Goal: Entertainment & Leisure: Consume media (video, audio)

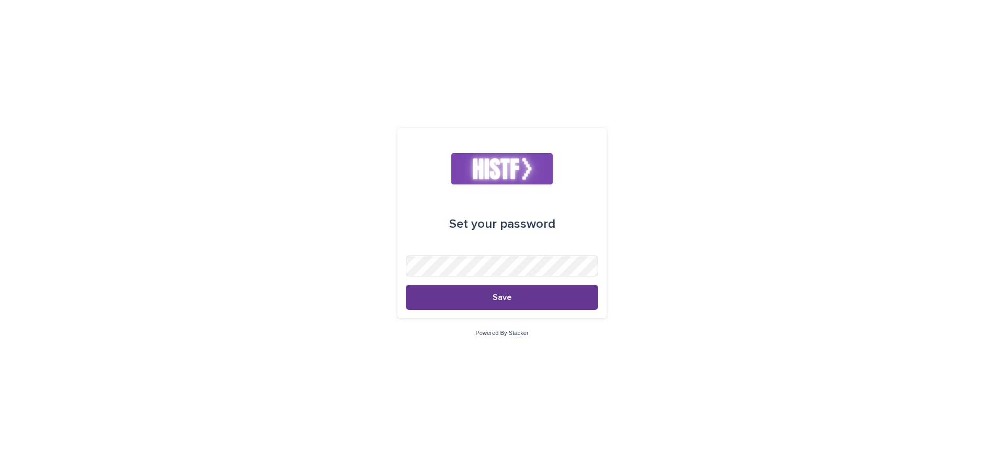
click at [459, 309] on button "Save" at bounding box center [502, 297] width 192 height 25
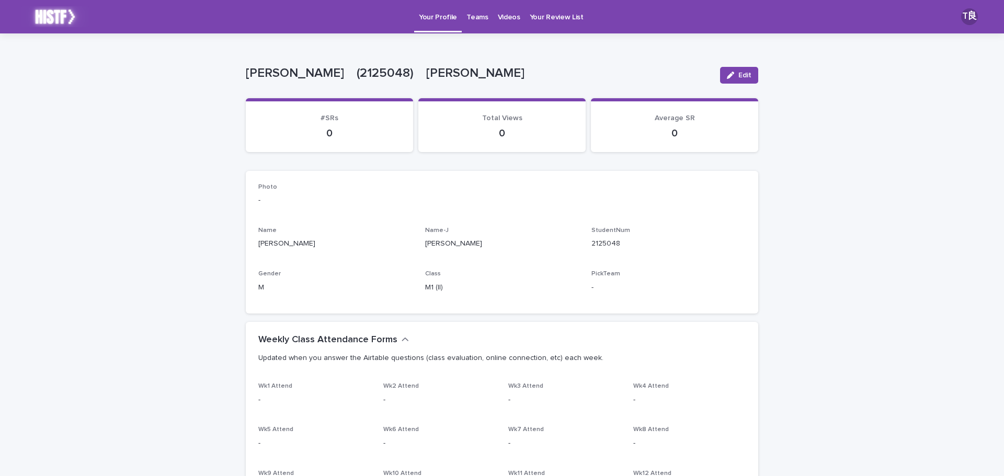
click at [472, 15] on p "Teams" at bounding box center [476, 11] width 21 height 22
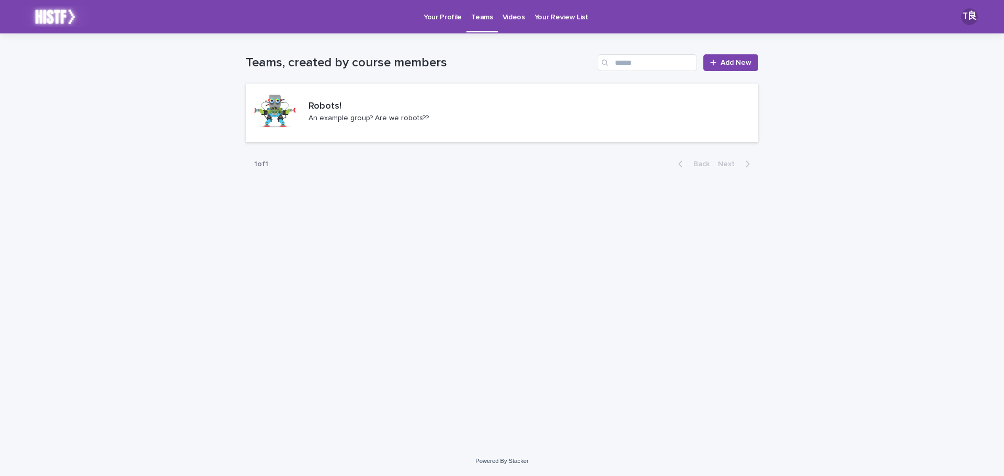
click at [443, 8] on p "Your Profile" at bounding box center [442, 11] width 38 height 22
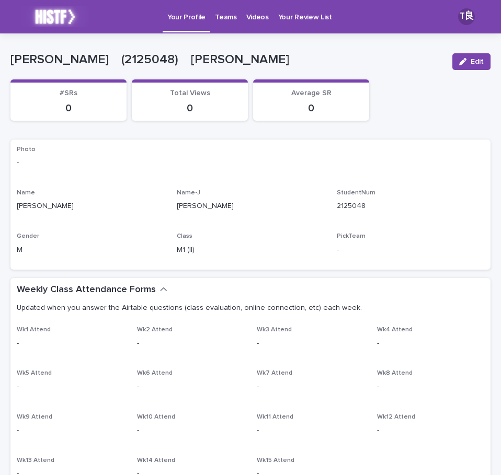
click at [226, 20] on p "Teams" at bounding box center [225, 11] width 21 height 22
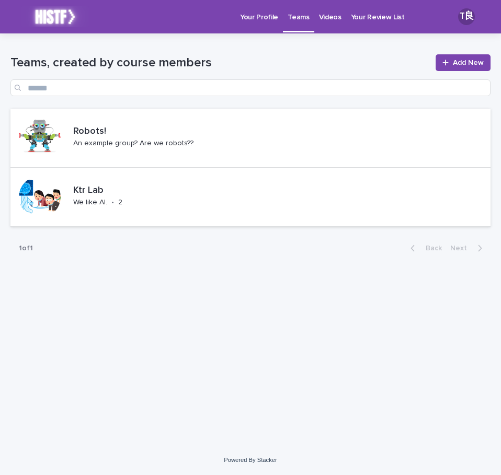
click at [326, 23] on link "Videos" at bounding box center [330, 16] width 32 height 32
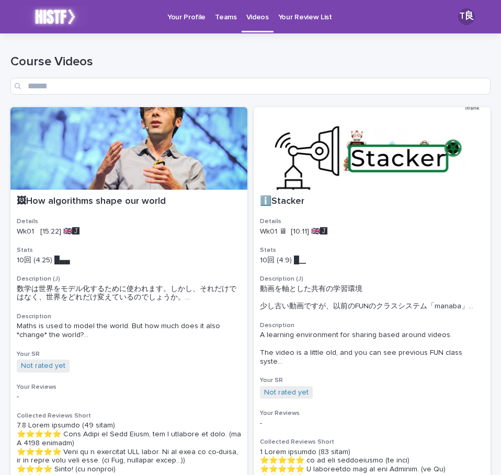
click at [230, 19] on p "Teams" at bounding box center [225, 11] width 21 height 22
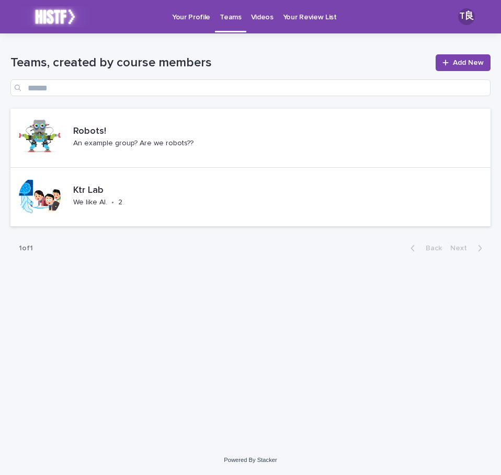
click at [251, 21] on p "Videos" at bounding box center [262, 11] width 22 height 22
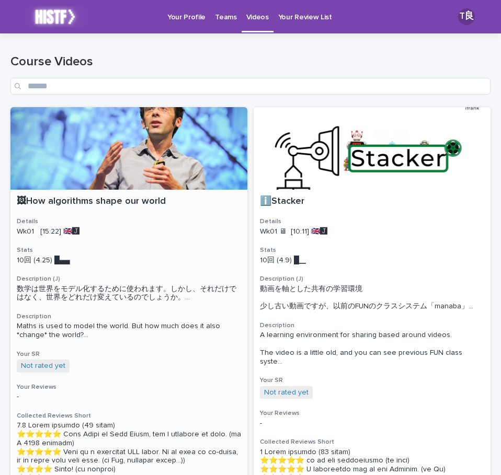
click at [122, 167] on div at bounding box center [128, 148] width 237 height 83
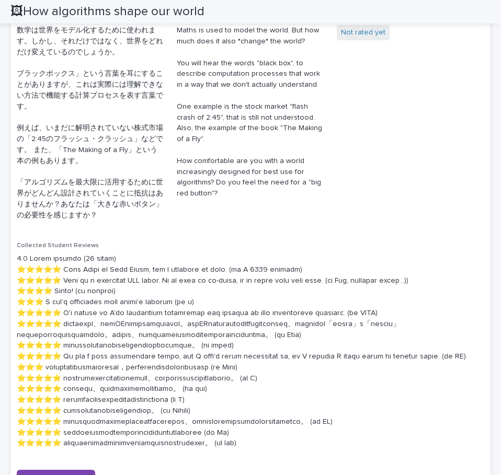
scroll to position [358, 0]
